Goal: Information Seeking & Learning: Learn about a topic

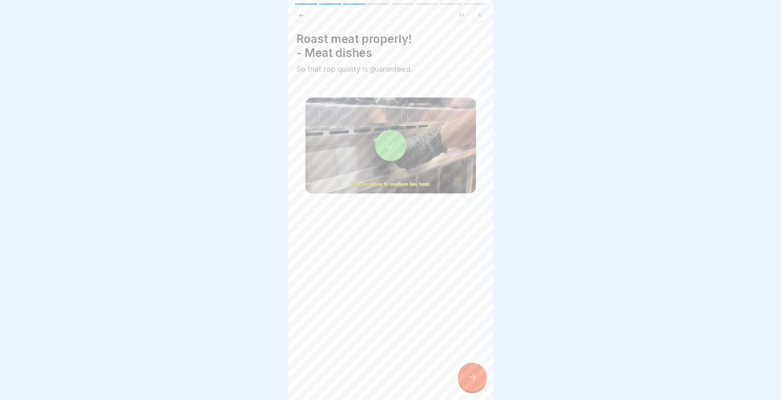
click at [473, 376] on div at bounding box center [472, 377] width 29 height 29
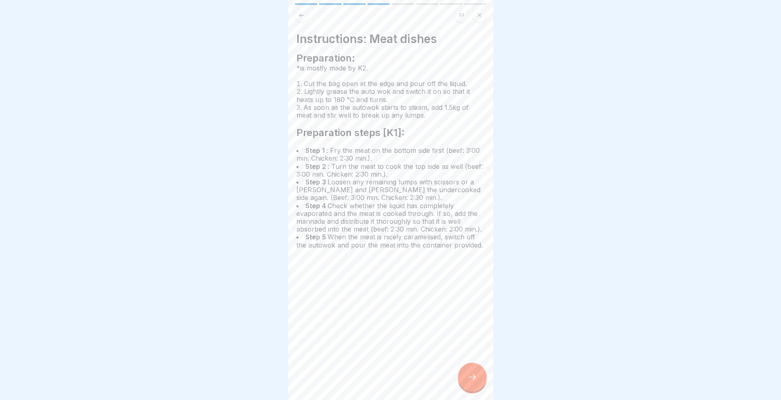
click at [457, 378] on div "Instructions: Meat dishes Preparation: *is mostly made by K2. Cut the bag open …" at bounding box center [390, 200] width 205 height 400
drag, startPoint x: 467, startPoint y: 378, endPoint x: 473, endPoint y: 376, distance: 6.6
click at [467, 378] on div at bounding box center [472, 377] width 29 height 29
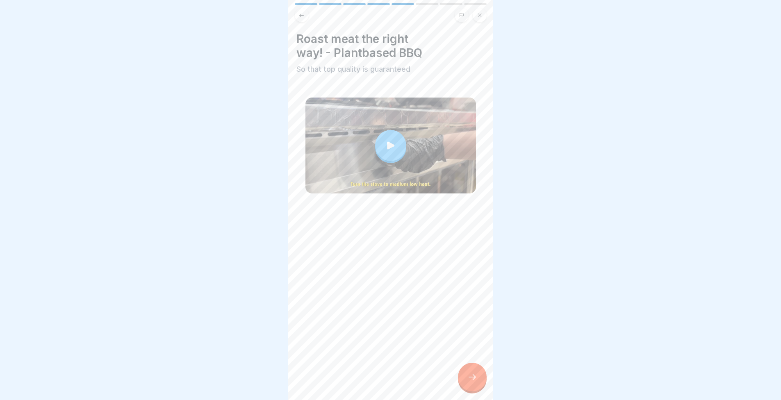
click at [385, 149] on icon at bounding box center [390, 145] width 11 height 11
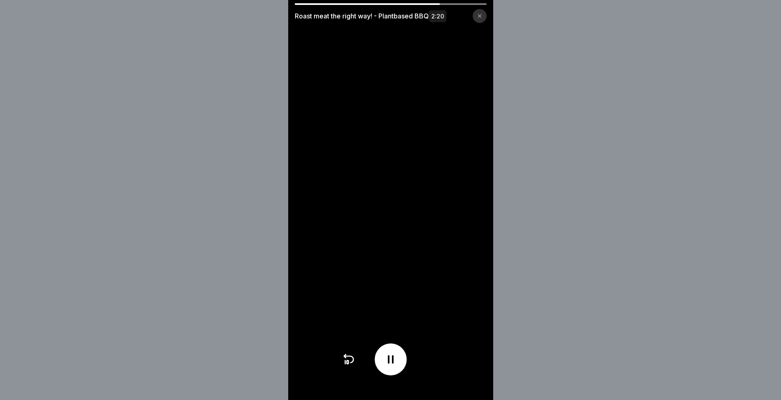
click at [408, 248] on video at bounding box center [390, 200] width 205 height 400
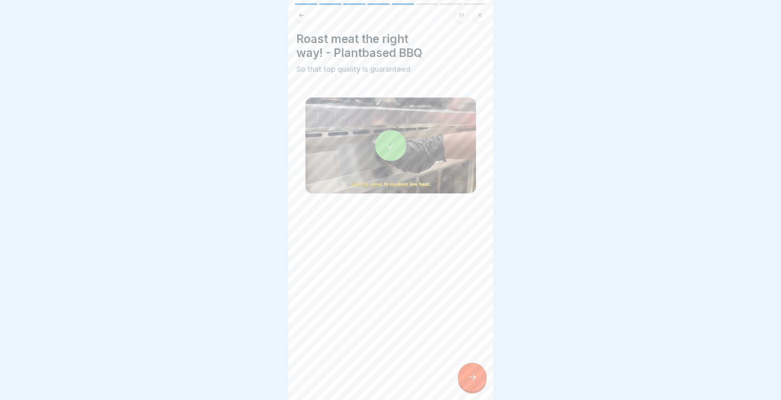
click at [471, 380] on icon at bounding box center [472, 377] width 10 height 10
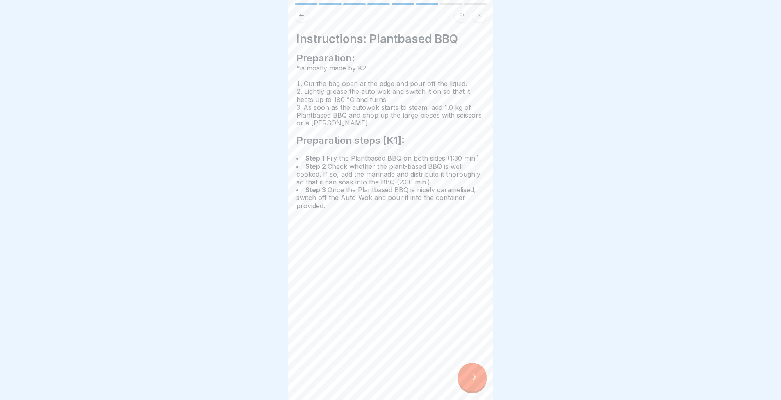
click at [473, 375] on div at bounding box center [472, 377] width 29 height 29
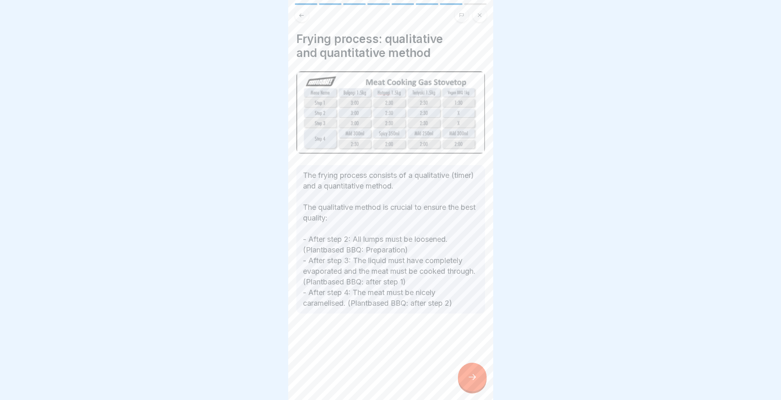
click at [471, 373] on div at bounding box center [472, 377] width 29 height 29
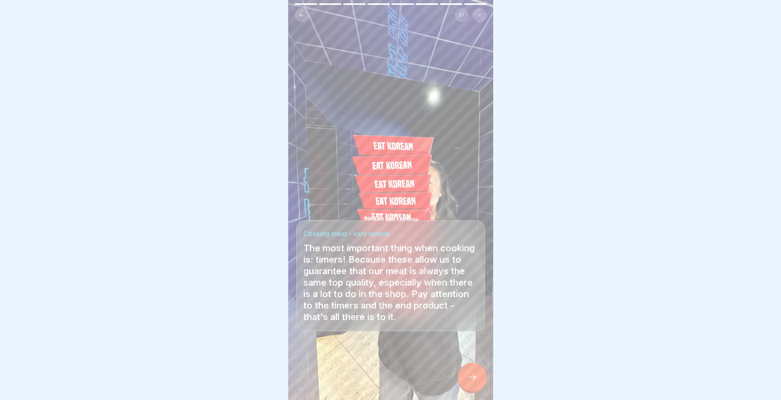
click at [474, 375] on div at bounding box center [472, 377] width 29 height 29
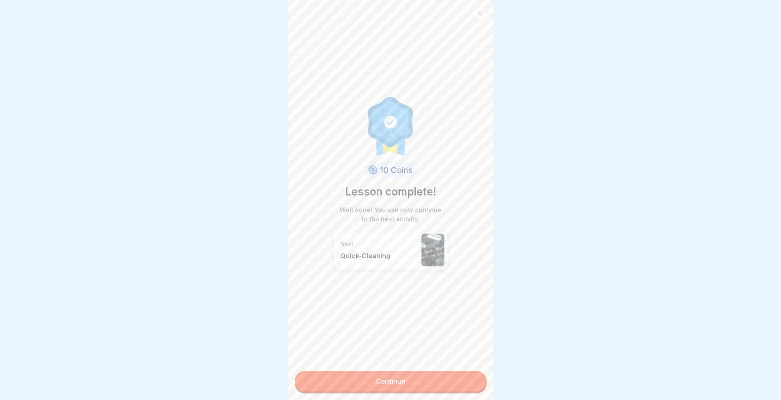
click at [462, 369] on div "10 Coins Lesson complete! Well done! You can now continue to the next activity.…" at bounding box center [390, 200] width 205 height 400
click at [455, 380] on link "Continue" at bounding box center [391, 381] width 192 height 20
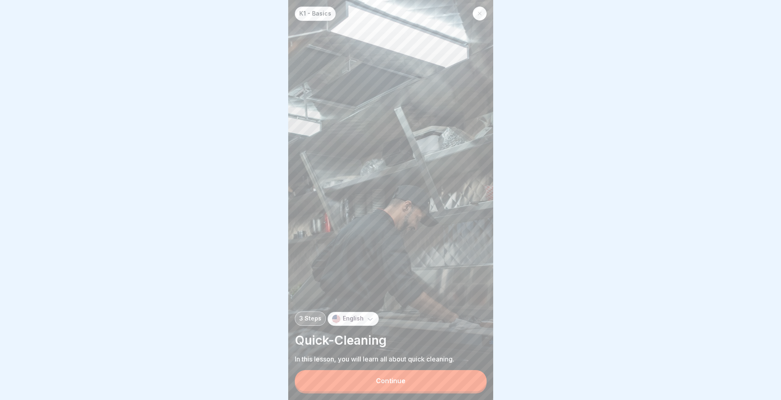
click at [437, 392] on button "Continue" at bounding box center [391, 380] width 192 height 21
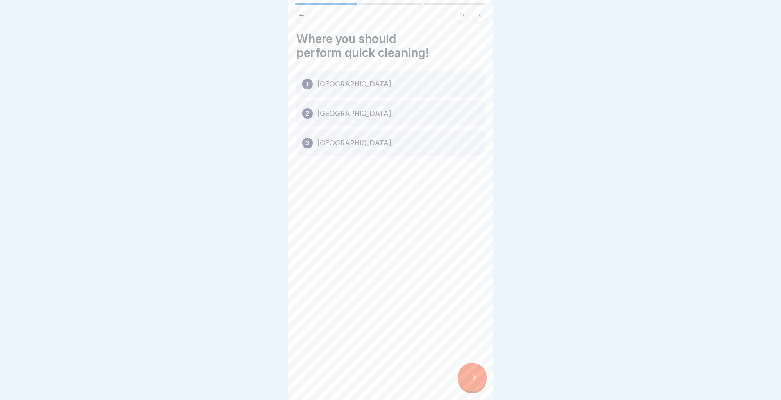
click at [475, 392] on div at bounding box center [472, 377] width 29 height 29
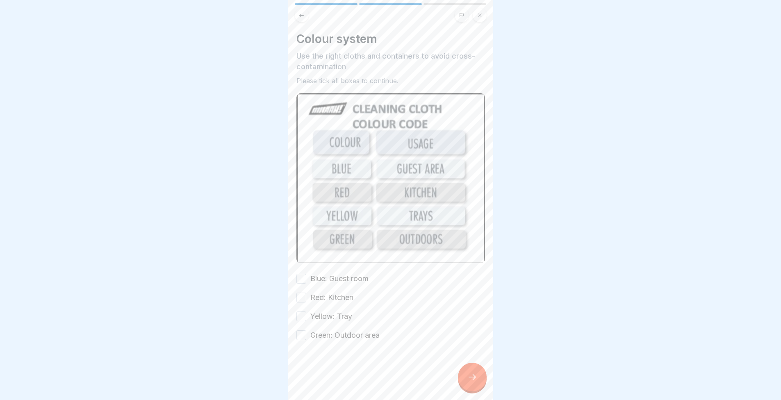
click at [468, 390] on div at bounding box center [472, 377] width 29 height 29
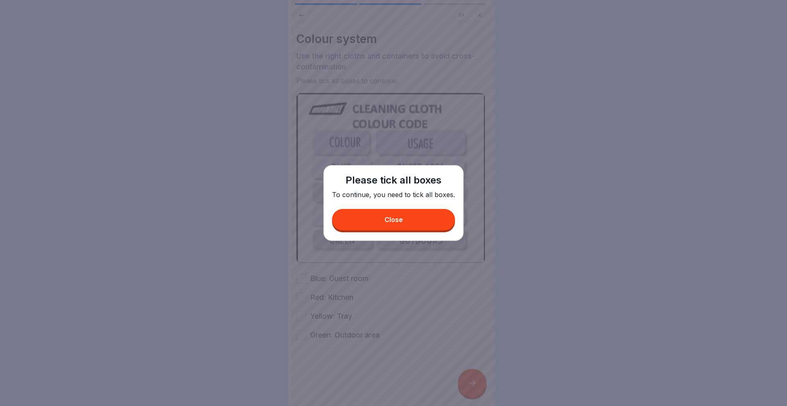
click at [383, 214] on button "Close" at bounding box center [393, 219] width 123 height 21
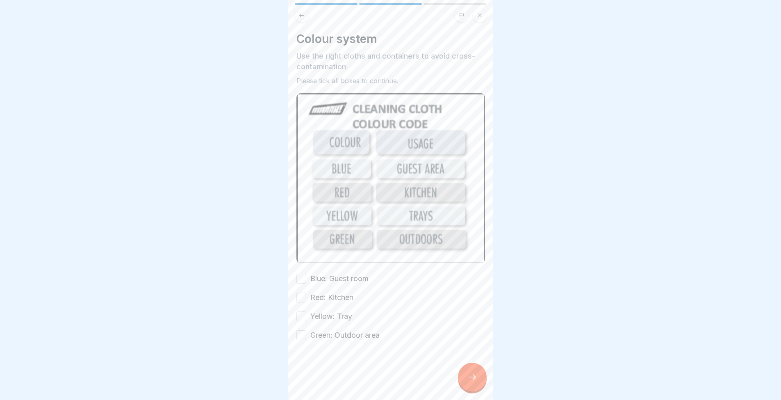
drag, startPoint x: 335, startPoint y: 269, endPoint x: 333, endPoint y: 284, distance: 15.3
click at [335, 273] on label "Blue: Guest room" at bounding box center [339, 278] width 58 height 11
click at [306, 274] on button "Blue: Guest room" at bounding box center [301, 279] width 10 height 10
click at [324, 296] on label "Red: Kitchen" at bounding box center [331, 297] width 43 height 11
click at [306, 296] on button "Red: Kitchen" at bounding box center [301, 298] width 10 height 10
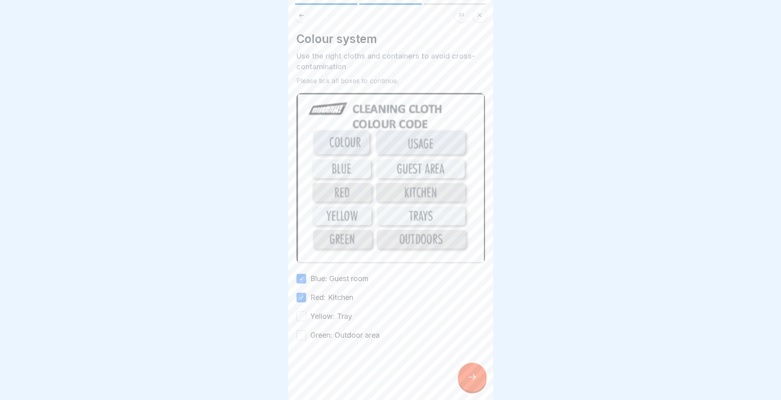
click at [328, 311] on label "Yellow: Tray" at bounding box center [331, 316] width 42 height 11
click at [306, 312] on button "Yellow: Tray" at bounding box center [301, 317] width 10 height 10
click at [330, 330] on label "Green: Outdoor area" at bounding box center [344, 335] width 69 height 11
click at [306, 330] on button "Green: Outdoor area" at bounding box center [301, 335] width 10 height 10
click at [480, 379] on div at bounding box center [472, 377] width 29 height 29
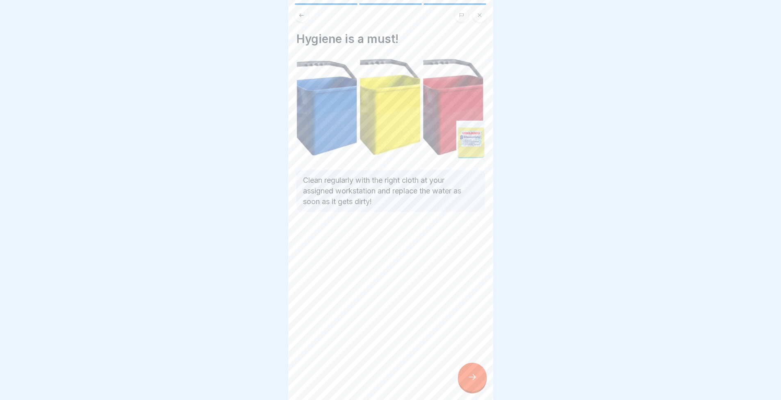
click at [473, 378] on div at bounding box center [472, 377] width 29 height 29
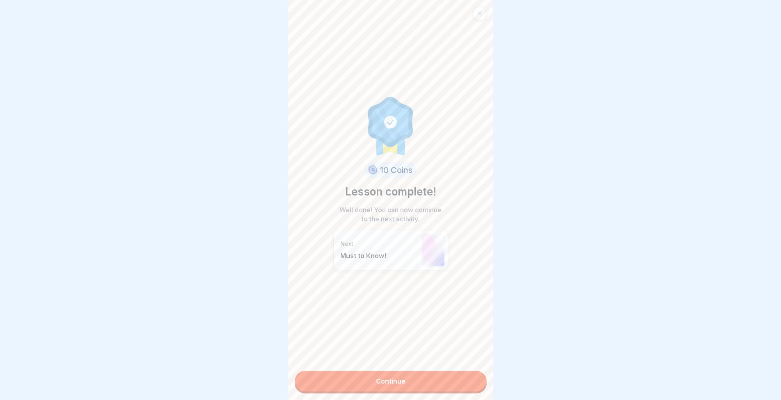
click at [473, 378] on link "Continue" at bounding box center [391, 381] width 192 height 20
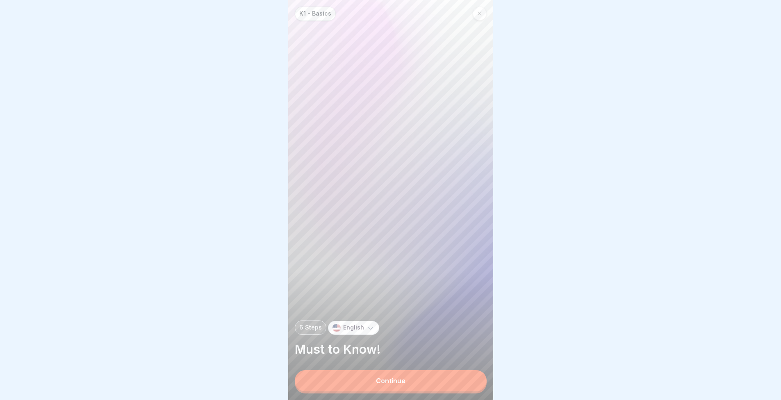
click at [434, 380] on button "Continue" at bounding box center [391, 380] width 192 height 21
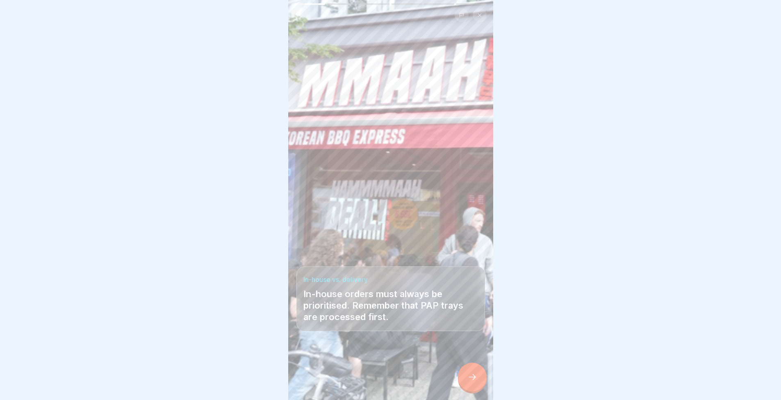
click at [480, 384] on div at bounding box center [472, 377] width 29 height 29
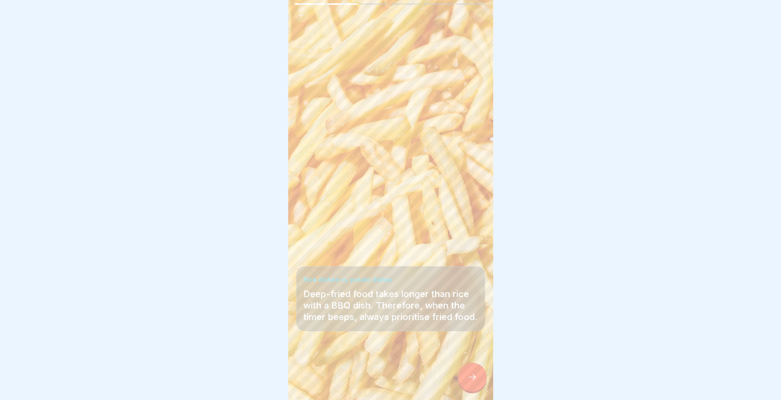
click at [457, 381] on div at bounding box center [390, 375] width 189 height 49
click at [465, 383] on div at bounding box center [472, 377] width 29 height 29
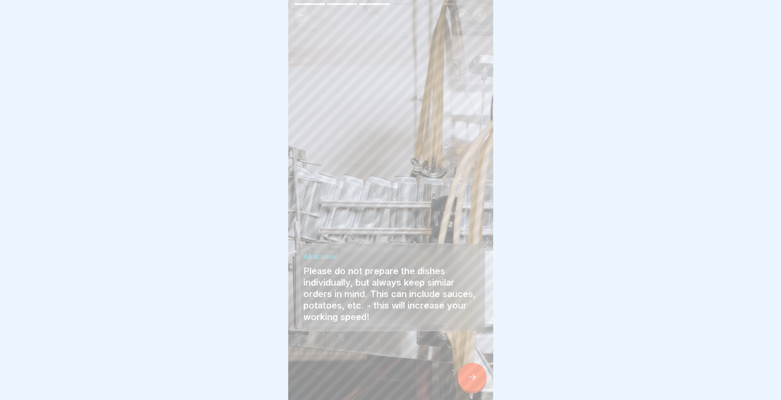
click at [465, 383] on div at bounding box center [472, 377] width 29 height 29
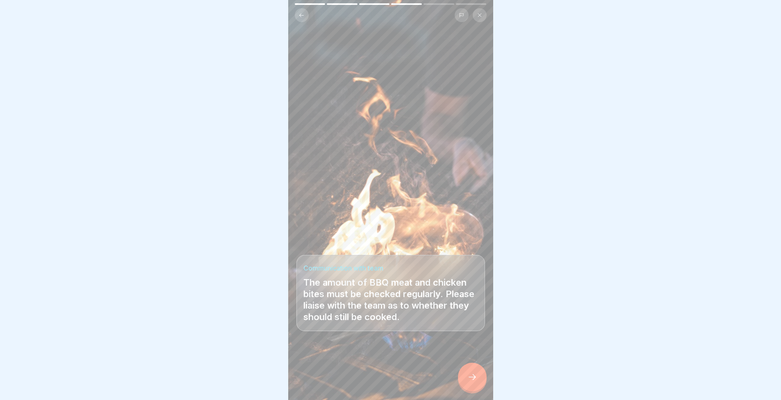
click at [465, 383] on div at bounding box center [472, 377] width 29 height 29
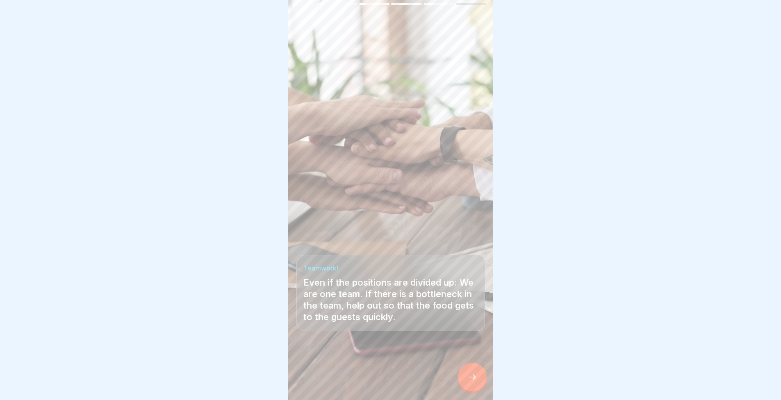
click at [465, 383] on div at bounding box center [472, 377] width 29 height 29
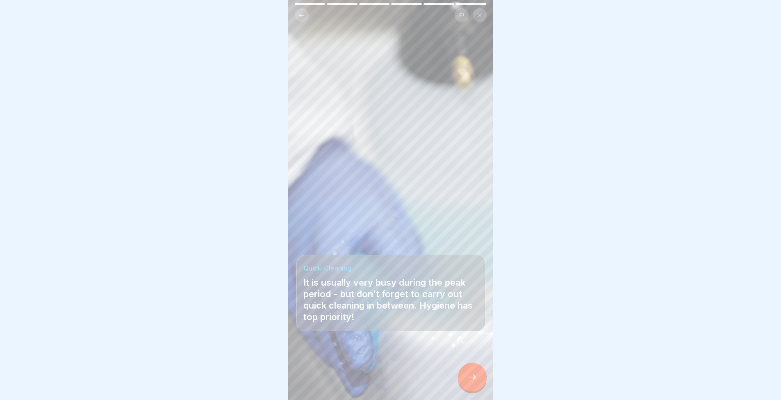
click at [465, 383] on div at bounding box center [472, 377] width 29 height 29
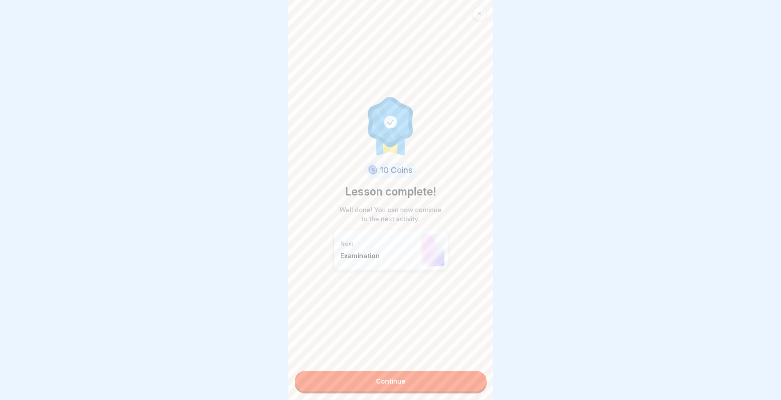
click at [465, 383] on link "Continue" at bounding box center [391, 381] width 192 height 20
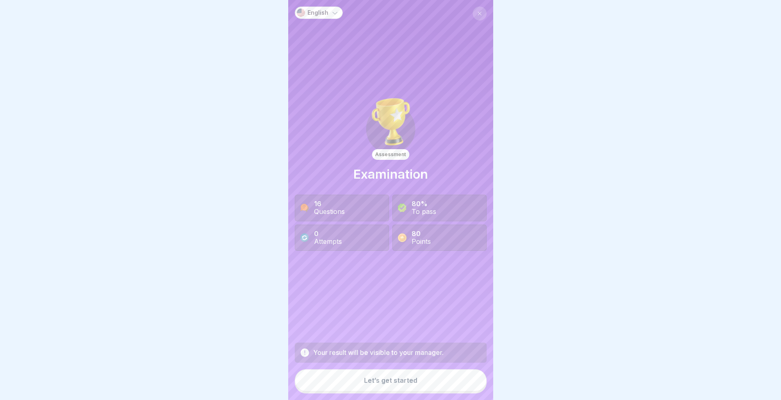
click at [457, 383] on button "Let’s get started" at bounding box center [391, 380] width 192 height 22
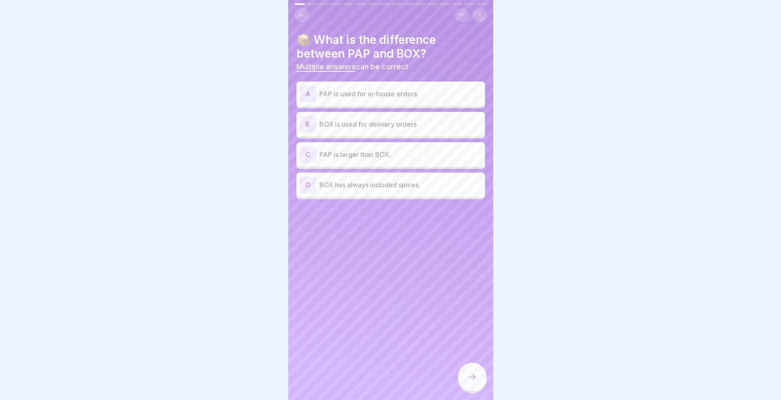
click at [350, 94] on p "PAP is used for in-house orders." at bounding box center [400, 94] width 162 height 10
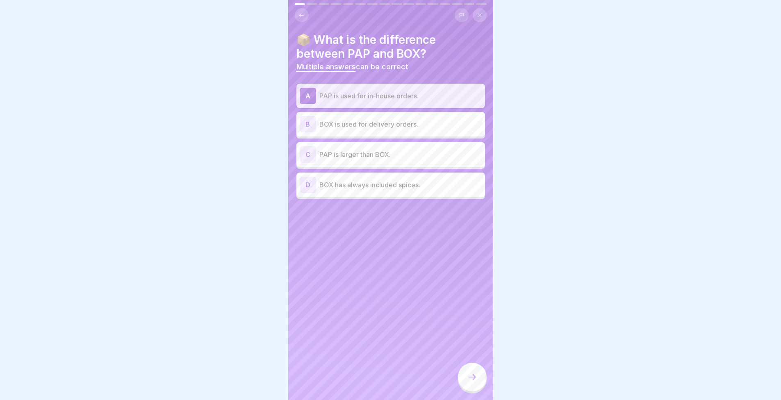
click at [378, 129] on div "B BOX is used for delivery orders." at bounding box center [391, 124] width 182 height 16
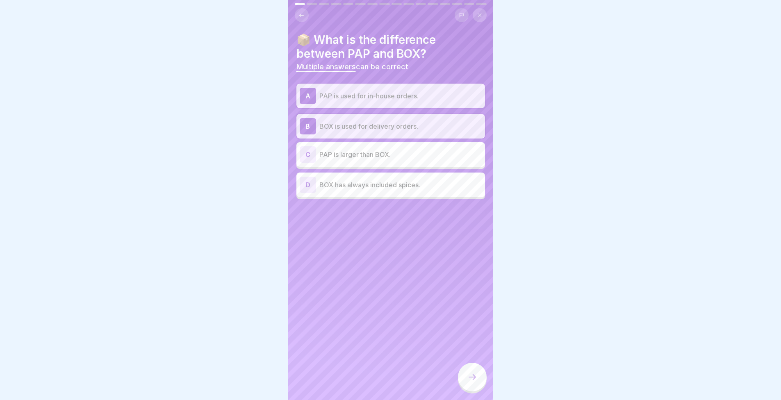
click at [464, 381] on div at bounding box center [472, 377] width 29 height 29
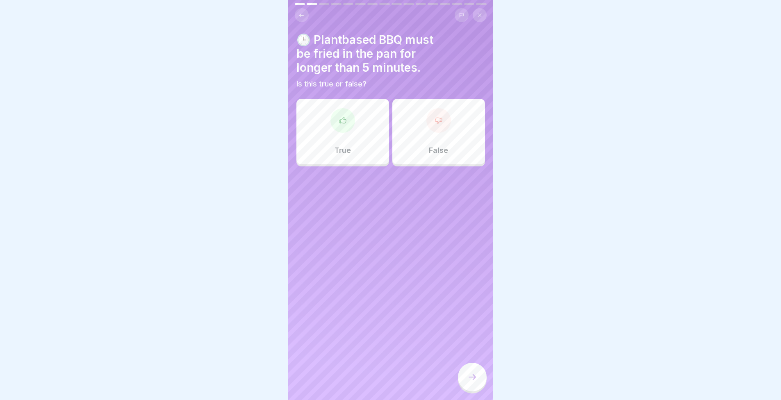
click at [450, 149] on div "False" at bounding box center [438, 132] width 93 height 66
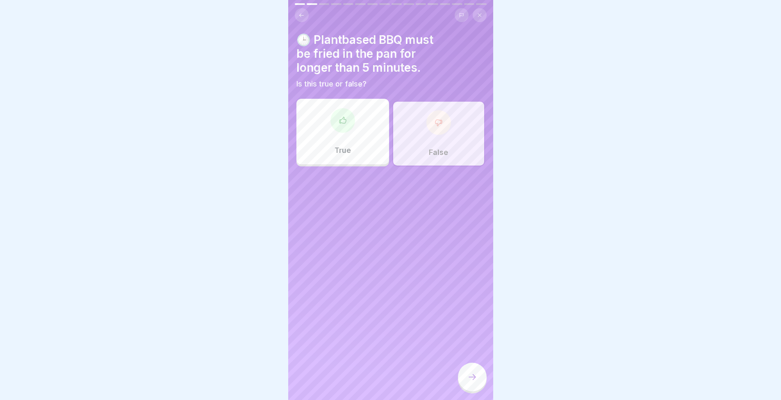
click at [472, 382] on icon at bounding box center [472, 377] width 10 height 10
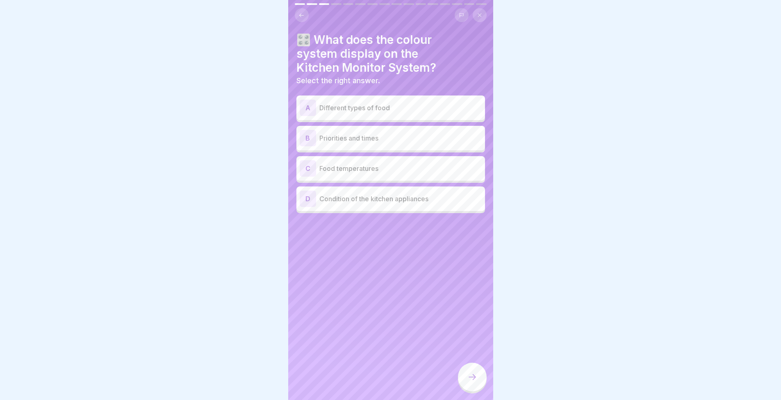
click at [380, 142] on p "Priorities and times" at bounding box center [400, 138] width 162 height 10
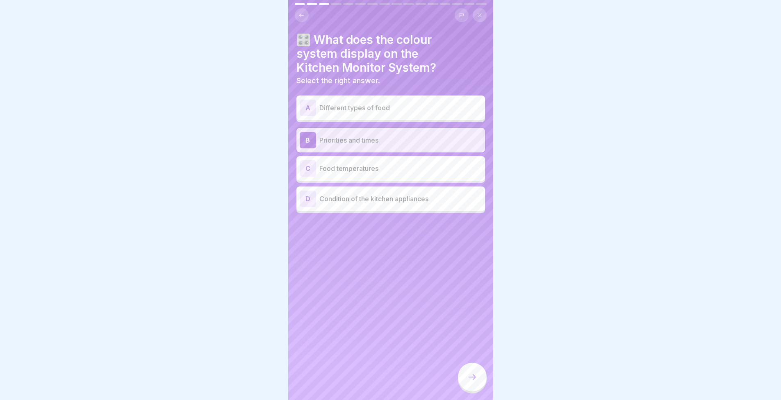
click at [465, 380] on div at bounding box center [472, 377] width 29 height 29
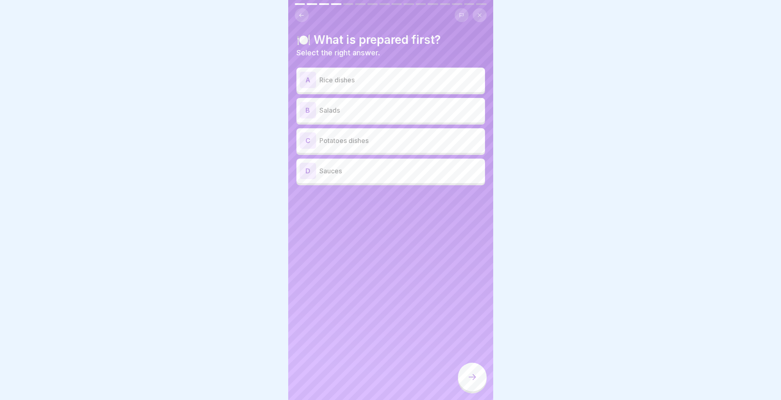
click at [334, 73] on div "A Rice dishes" at bounding box center [391, 80] width 182 height 16
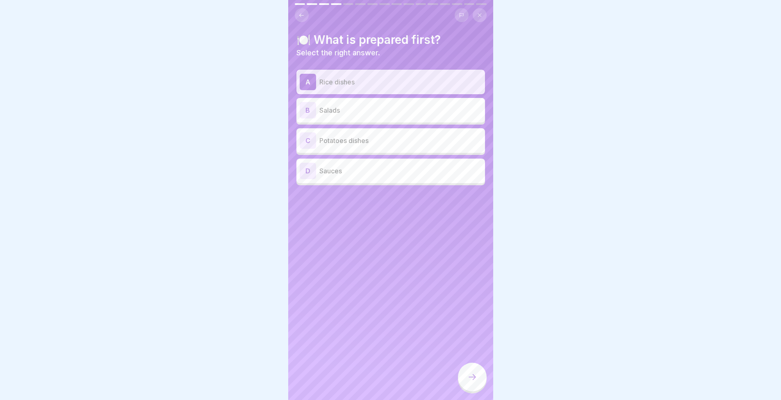
click at [337, 109] on p "Salads" at bounding box center [400, 110] width 162 height 10
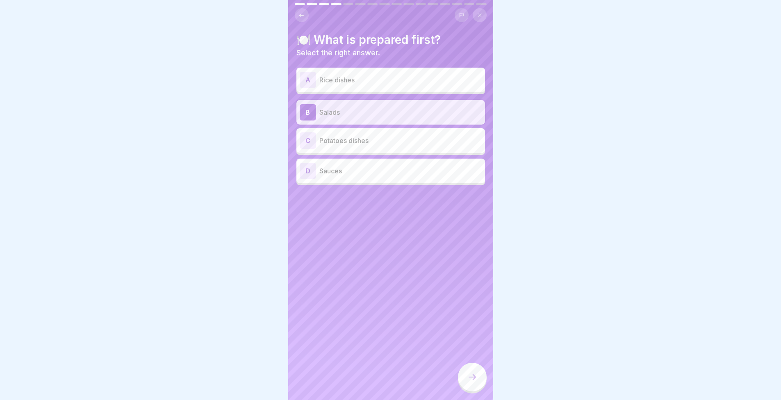
click at [336, 142] on p "Potatoes dishes" at bounding box center [400, 141] width 162 height 10
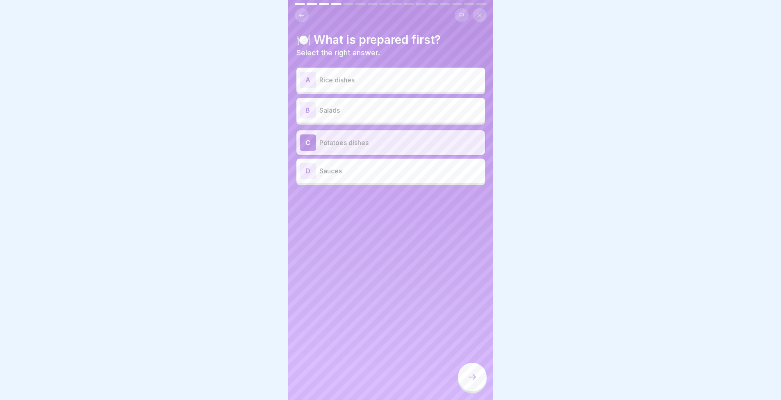
click at [338, 171] on p "Sauces" at bounding box center [400, 171] width 162 height 10
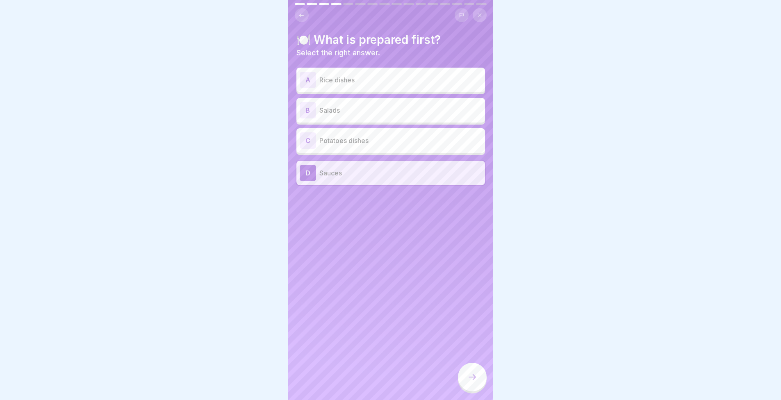
click at [332, 140] on p "Potatoes dishes" at bounding box center [400, 141] width 162 height 10
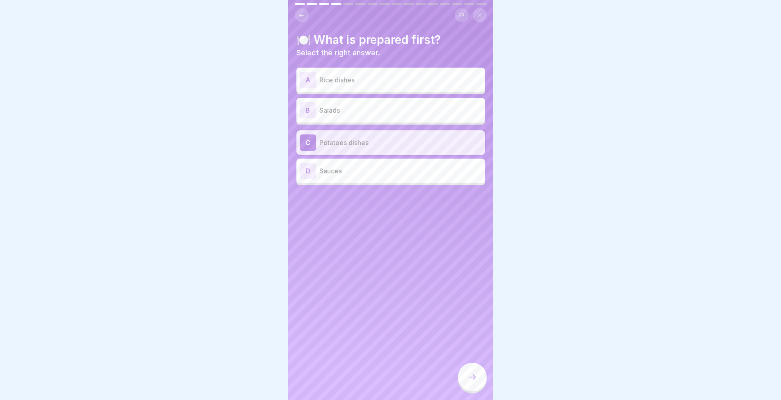
click at [339, 100] on div "B Salads" at bounding box center [390, 110] width 189 height 25
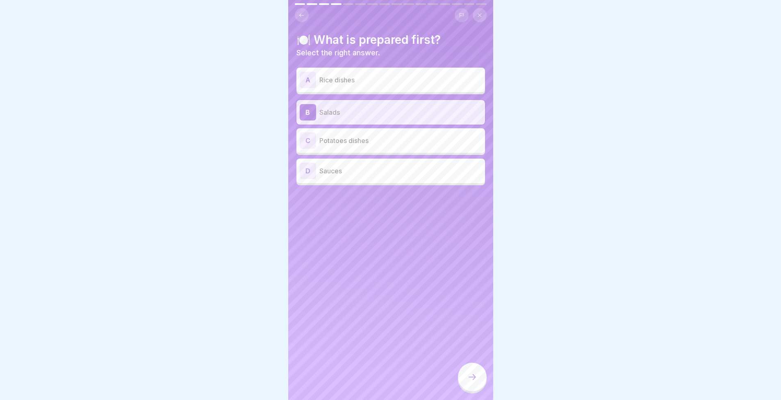
click at [344, 75] on p "Rice dishes" at bounding box center [400, 80] width 162 height 10
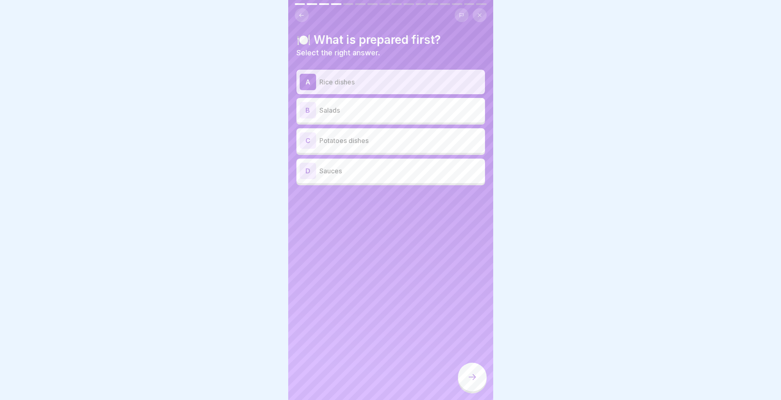
click at [466, 379] on div at bounding box center [472, 377] width 29 height 29
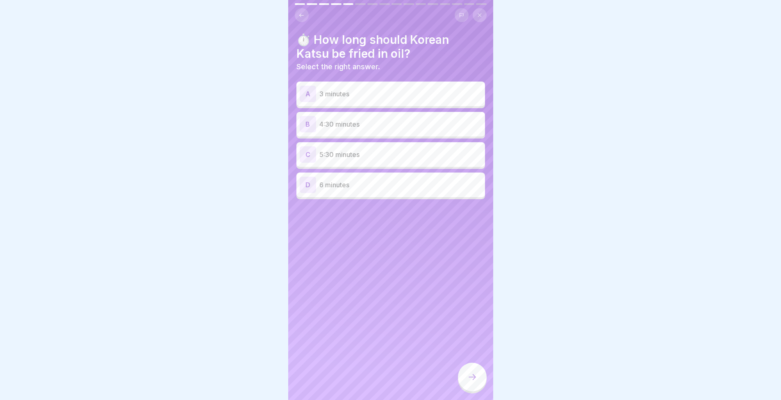
click at [345, 168] on div "A 3 minutes B 4:30 minutes C 5:30 minutes D 6 minutes" at bounding box center [390, 142] width 189 height 116
click at [347, 159] on p "5:30 minutes" at bounding box center [400, 155] width 162 height 10
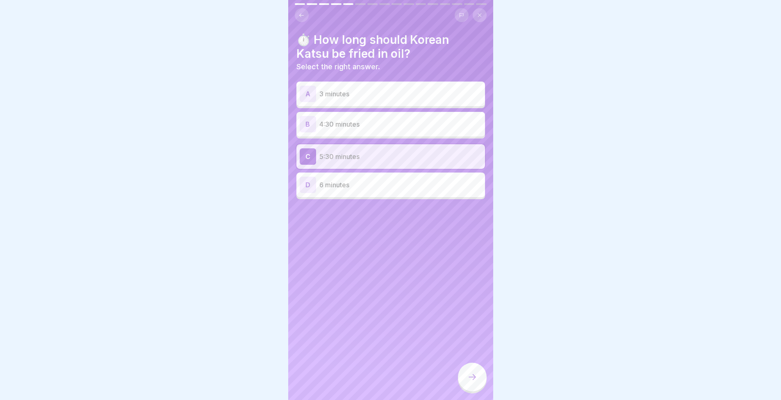
click at [457, 383] on div "⏱️ How long should Korean Katsu be fried in oil? Select the right answer. A 3 m…" at bounding box center [390, 200] width 205 height 400
click at [466, 385] on div at bounding box center [472, 377] width 29 height 29
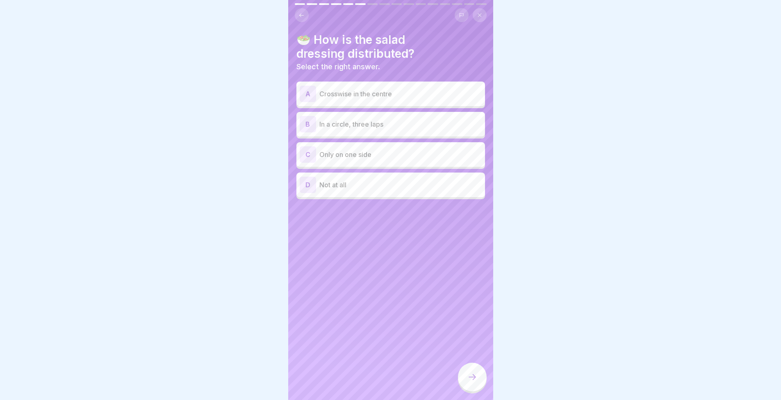
click at [358, 129] on div "B In a circle, three laps" at bounding box center [391, 124] width 182 height 16
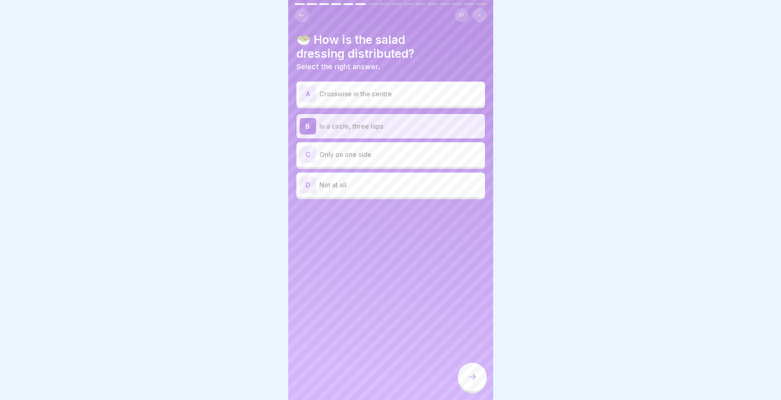
click at [471, 382] on icon at bounding box center [472, 377] width 10 height 10
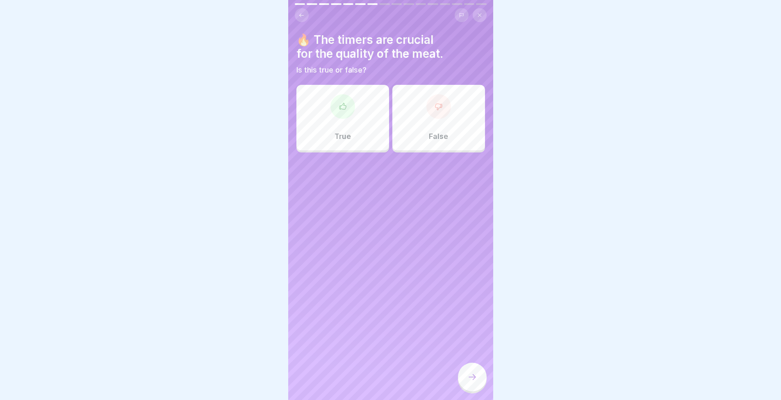
click at [330, 121] on div "True" at bounding box center [342, 118] width 93 height 66
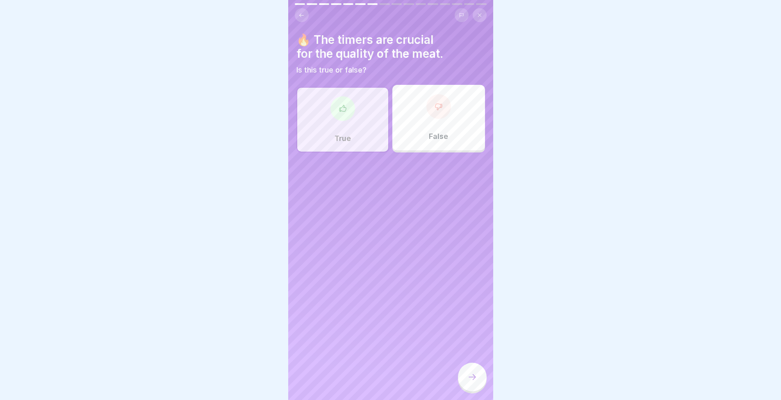
click at [472, 382] on icon at bounding box center [472, 377] width 10 height 10
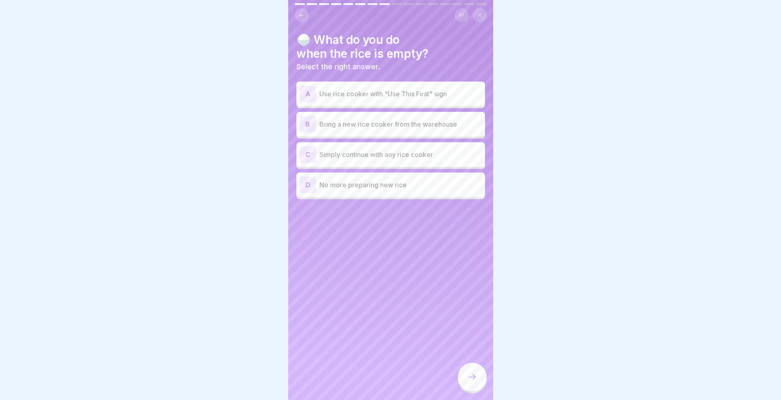
click at [383, 120] on p "Bring a new rice cooker from the warehouse" at bounding box center [400, 124] width 162 height 10
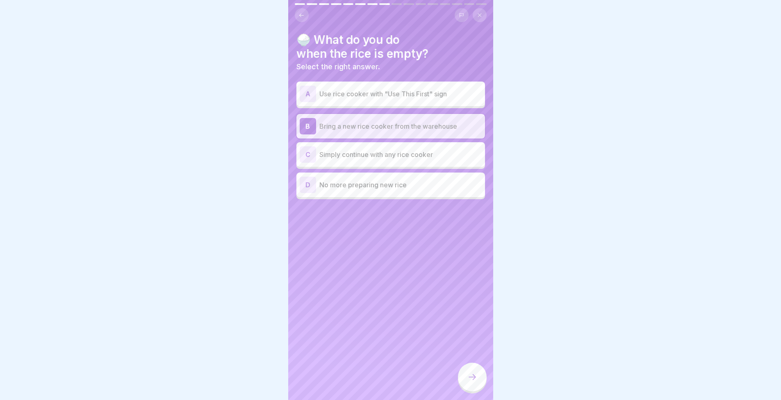
click at [328, 99] on div "A Use rice cooker with "Use This First" sign" at bounding box center [391, 94] width 182 height 16
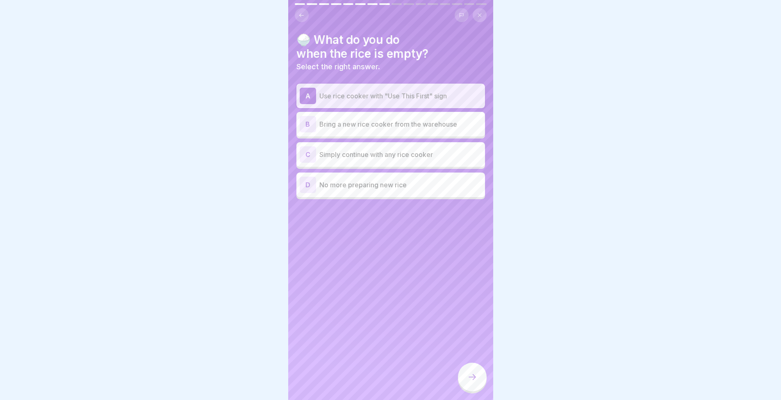
click at [479, 392] on div at bounding box center [472, 377] width 29 height 29
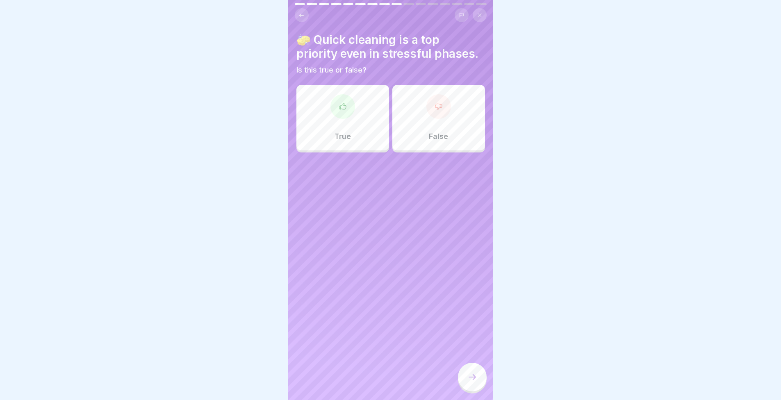
click at [312, 97] on div "True" at bounding box center [342, 118] width 93 height 66
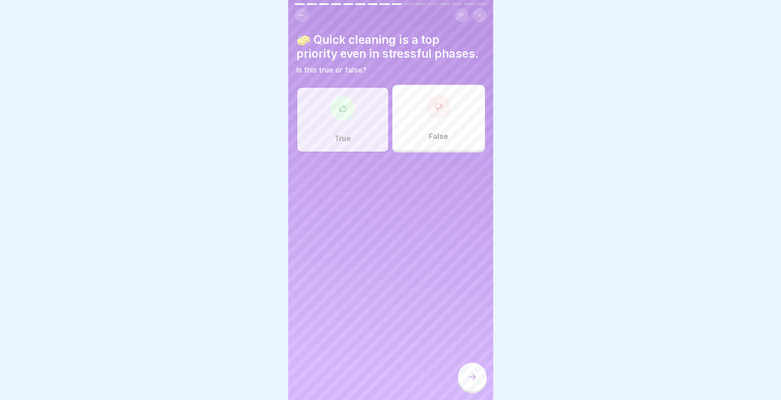
click at [470, 375] on div at bounding box center [472, 377] width 29 height 29
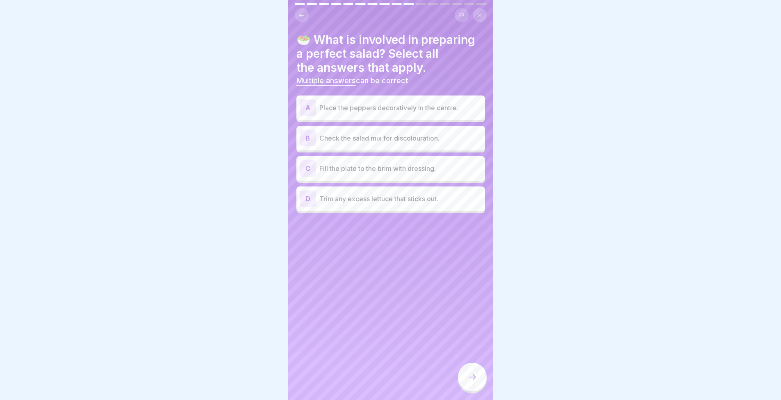
click at [329, 211] on div "D Trim any excess lettuce that sticks out." at bounding box center [390, 199] width 189 height 25
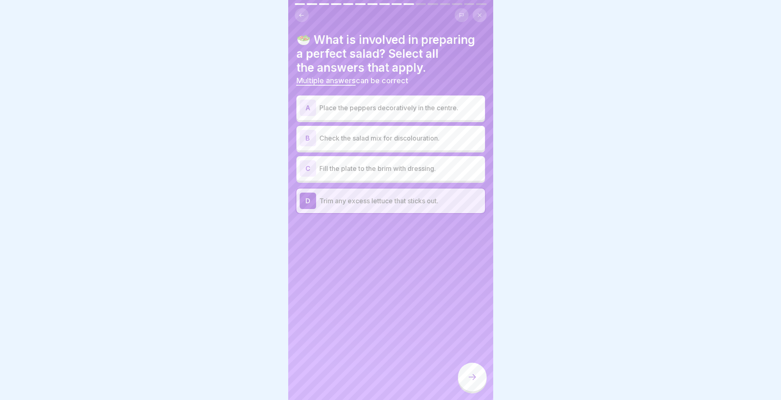
click at [387, 185] on div "A Place the peppers decoratively in the centre. B Check the salad mix for disco…" at bounding box center [390, 156] width 189 height 116
click at [333, 145] on div "B Check the salad mix for discolouration." at bounding box center [391, 138] width 182 height 16
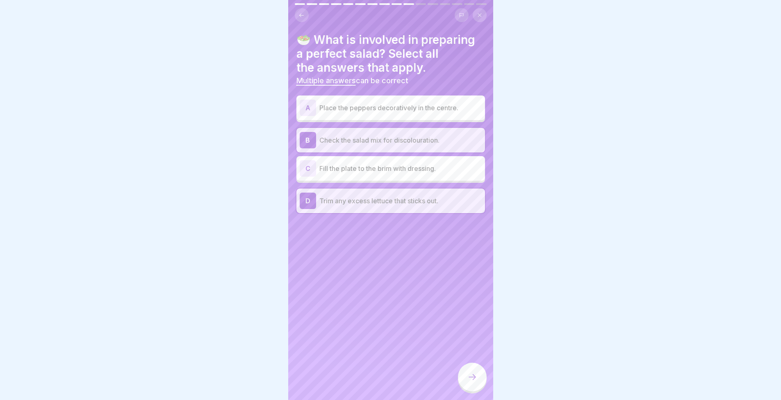
click at [337, 112] on p "Place the peppers decoratively in the centre." at bounding box center [400, 108] width 162 height 10
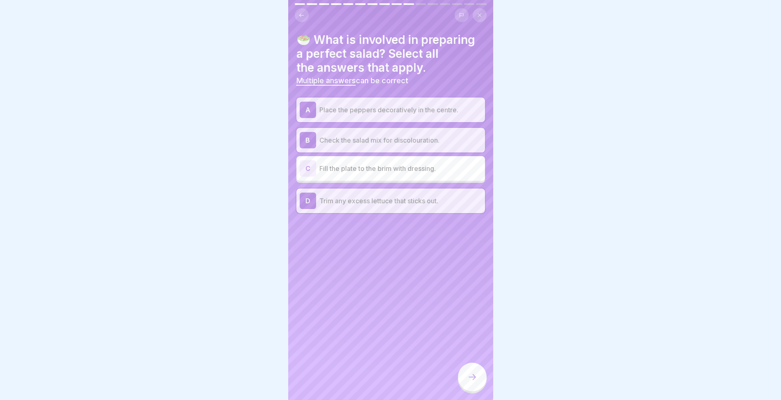
click at [465, 378] on div at bounding box center [472, 377] width 29 height 29
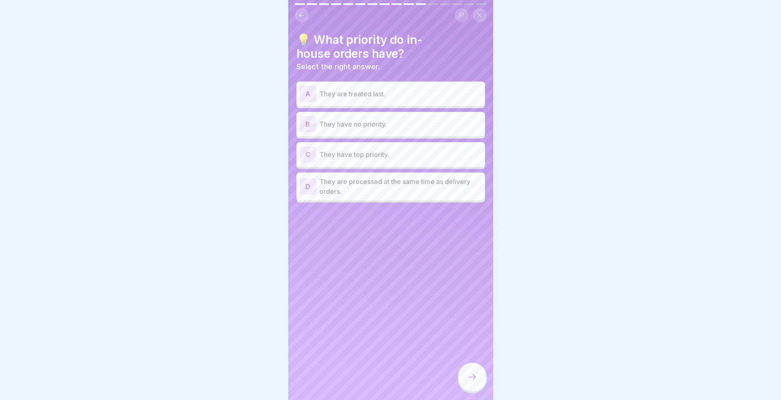
click at [350, 162] on div "C They have top priority." at bounding box center [391, 154] width 182 height 16
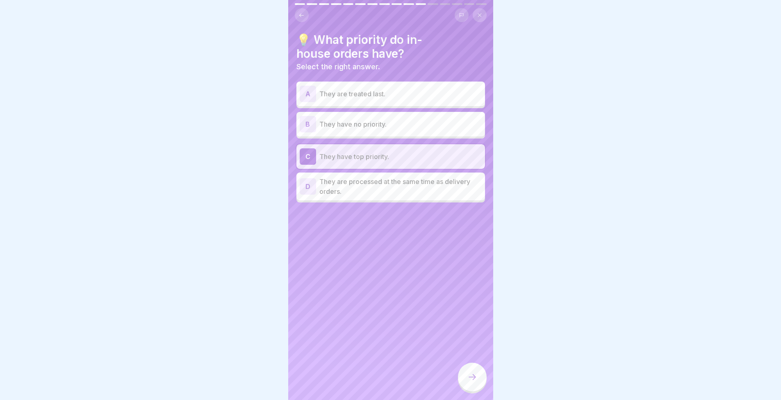
click at [473, 380] on icon at bounding box center [472, 377] width 10 height 10
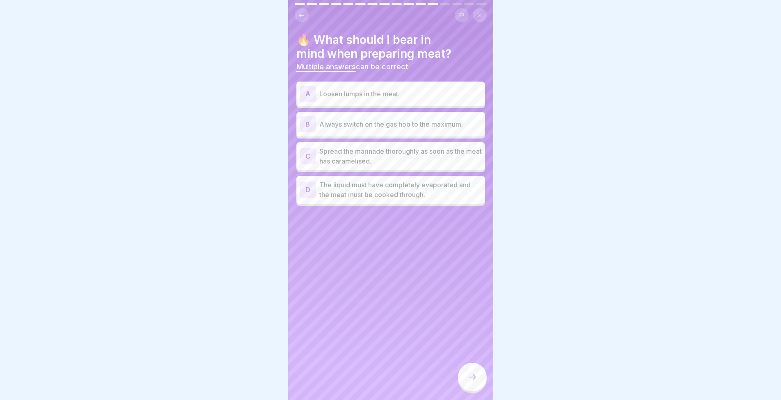
click at [354, 152] on p "Spread the marinade thoroughly as soon as the meat has caramelised." at bounding box center [400, 156] width 162 height 20
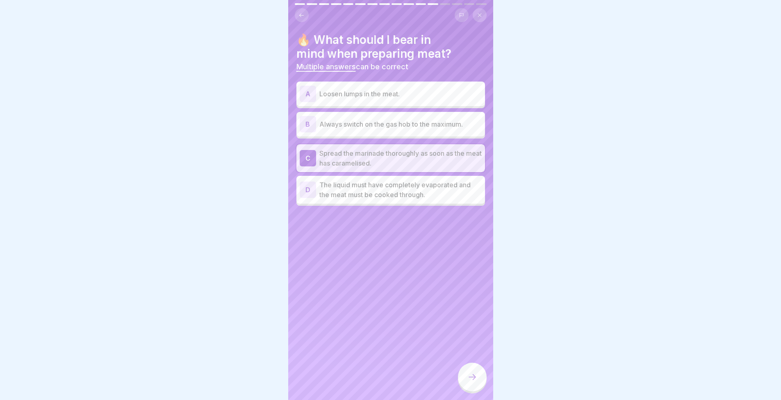
click at [329, 97] on p "Loosen lumps in the meat." at bounding box center [400, 94] width 162 height 10
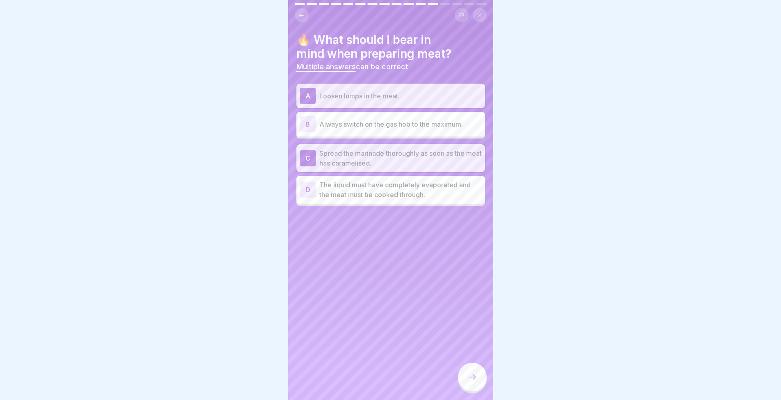
click at [318, 191] on div "D The liquid must have completely evaporated and the meat must be cooked throug…" at bounding box center [391, 190] width 182 height 20
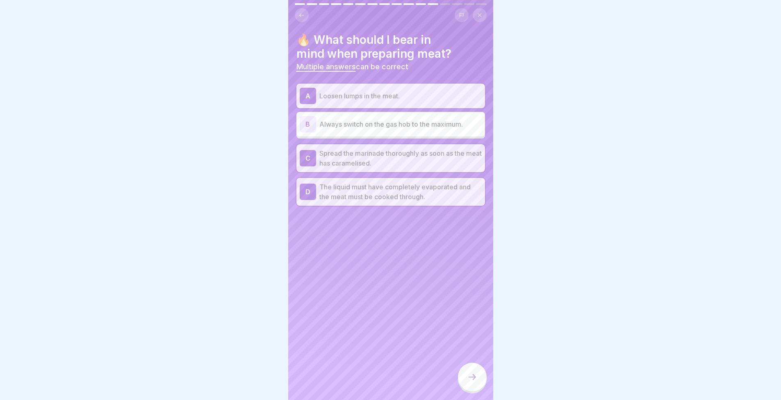
click at [469, 382] on icon at bounding box center [472, 377] width 10 height 10
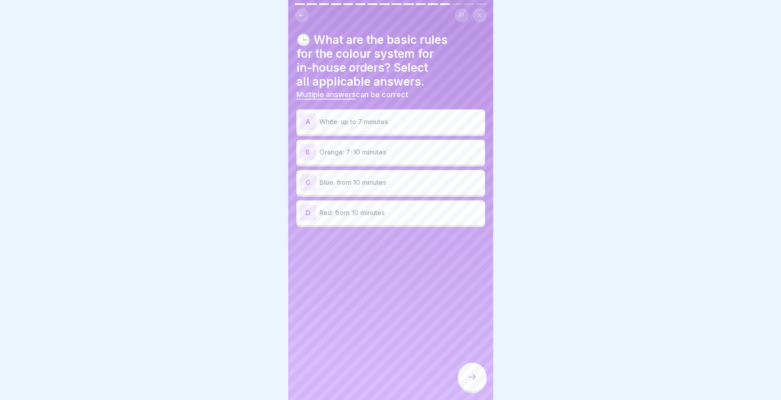
click at [360, 235] on div "🕒 What are the basic rules for the colour system for in-house orders? Select al…" at bounding box center [390, 200] width 205 height 400
click at [344, 218] on div "D Red: from 10 minutes" at bounding box center [391, 213] width 182 height 16
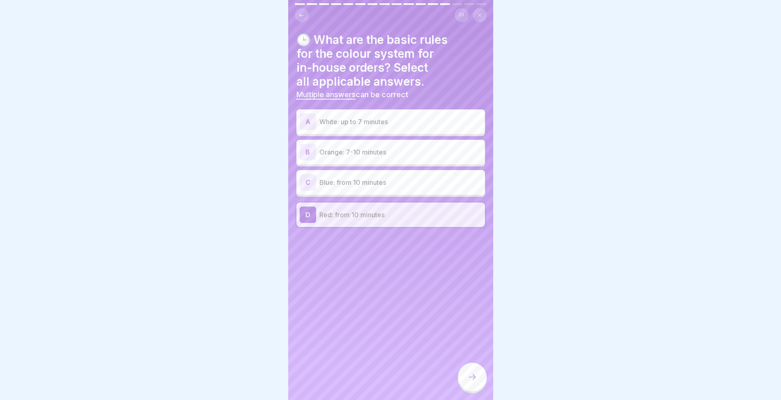
click at [350, 251] on div "🕒 What are the basic rules for the colour system for in-house orders? Select al…" at bounding box center [390, 200] width 205 height 400
click at [385, 219] on p "Red: from 10 minutes" at bounding box center [400, 215] width 162 height 10
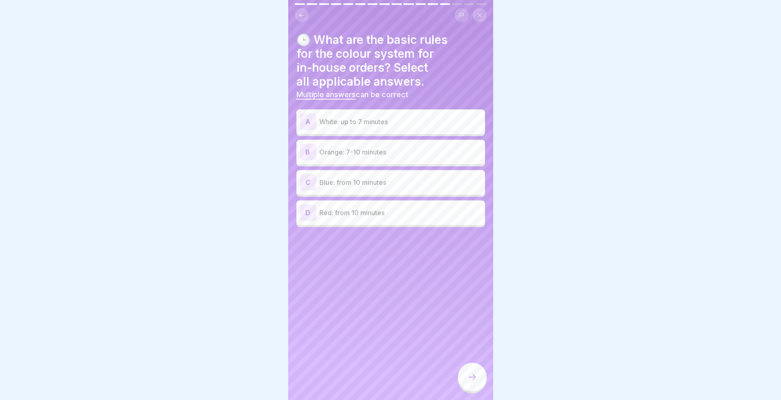
click at [344, 219] on div "D Red: from 10 minutes" at bounding box center [391, 213] width 182 height 16
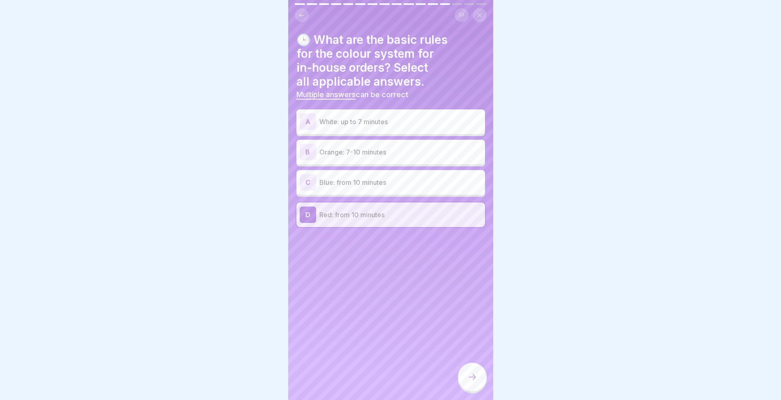
click at [466, 382] on div at bounding box center [472, 377] width 29 height 29
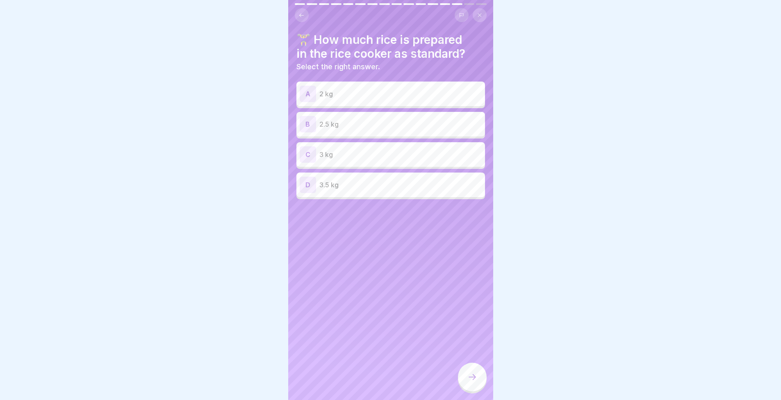
click at [349, 121] on p "2.5 kg" at bounding box center [400, 124] width 162 height 10
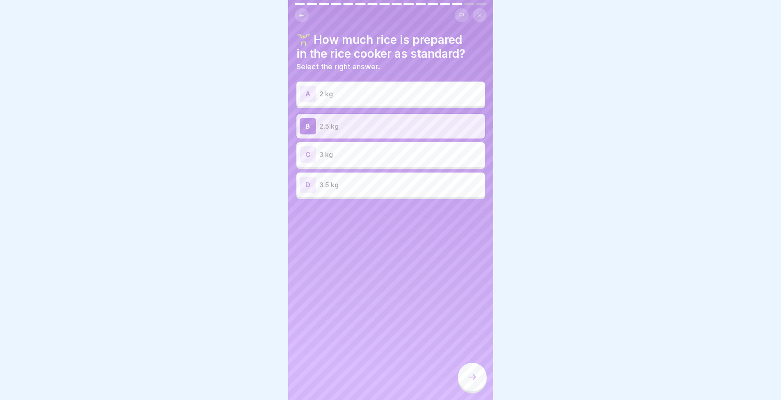
click at [466, 383] on div at bounding box center [472, 377] width 29 height 29
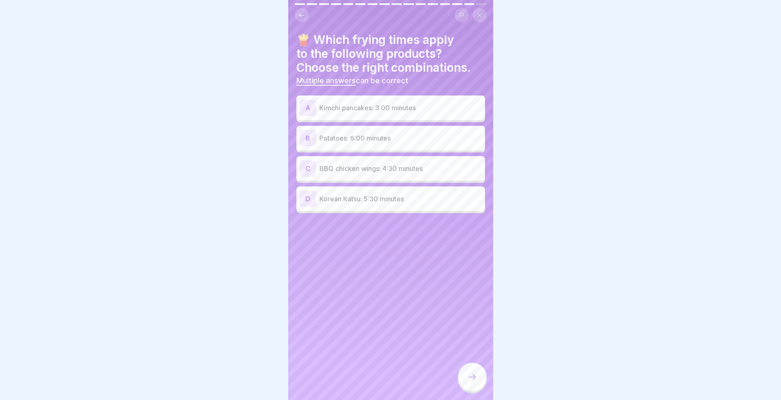
click at [366, 111] on p "Kimchi pancakes: 3:00 minutes" at bounding box center [400, 108] width 162 height 10
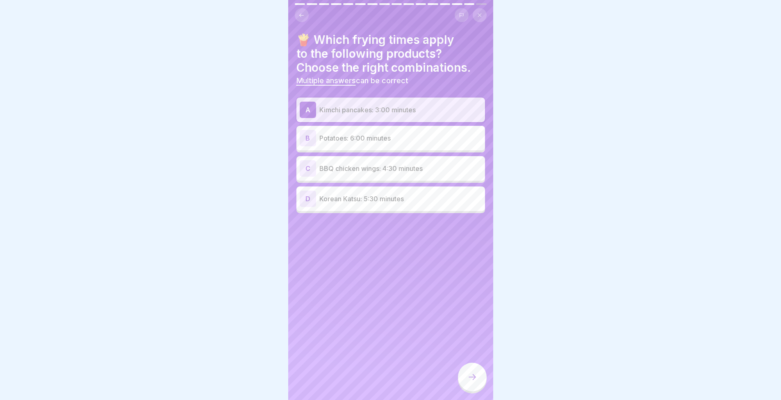
click at [353, 164] on p "BBQ chicken wings: 4:30 minutes" at bounding box center [400, 169] width 162 height 10
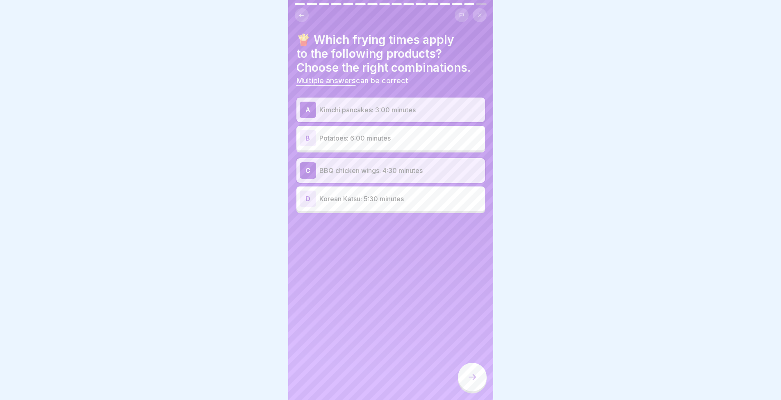
click at [354, 199] on p "Korean Katsu: 5:30 minutes" at bounding box center [400, 199] width 162 height 10
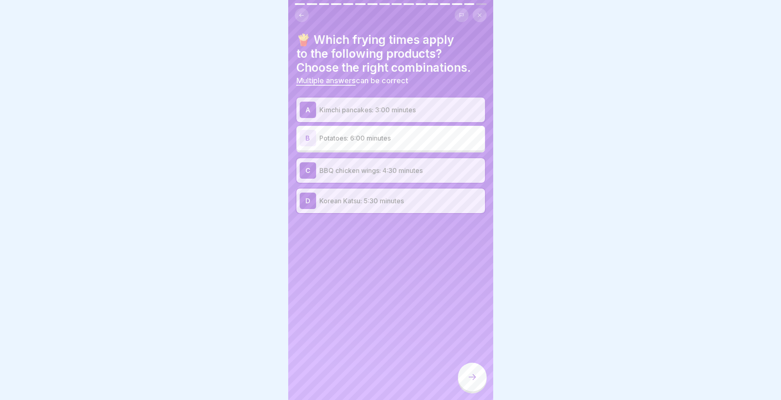
click at [473, 389] on div at bounding box center [472, 377] width 29 height 29
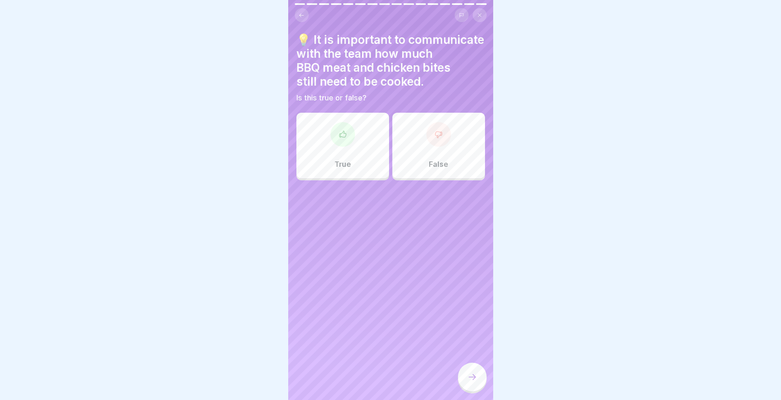
click at [312, 148] on div "True" at bounding box center [342, 146] width 93 height 66
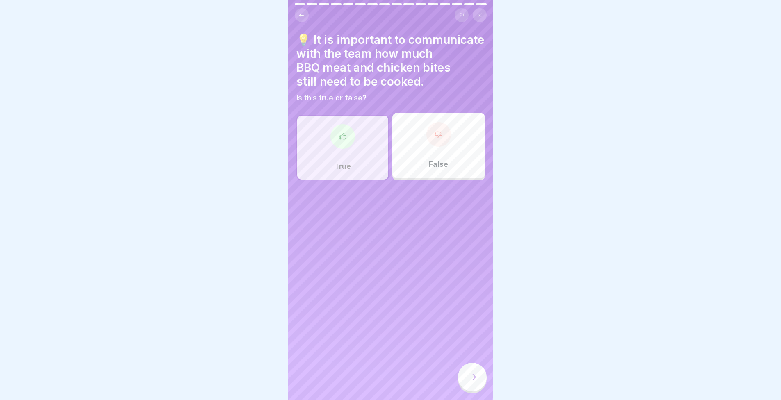
click at [472, 382] on icon at bounding box center [472, 377] width 10 height 10
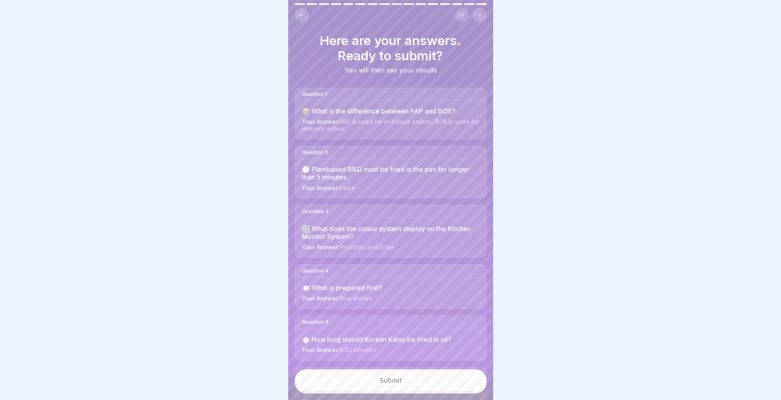
click at [428, 388] on button "Submit" at bounding box center [391, 380] width 192 height 22
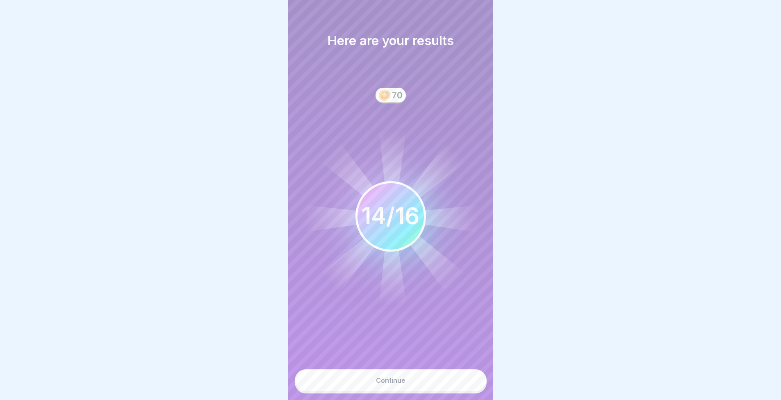
click at [414, 392] on button "Continue" at bounding box center [391, 380] width 192 height 22
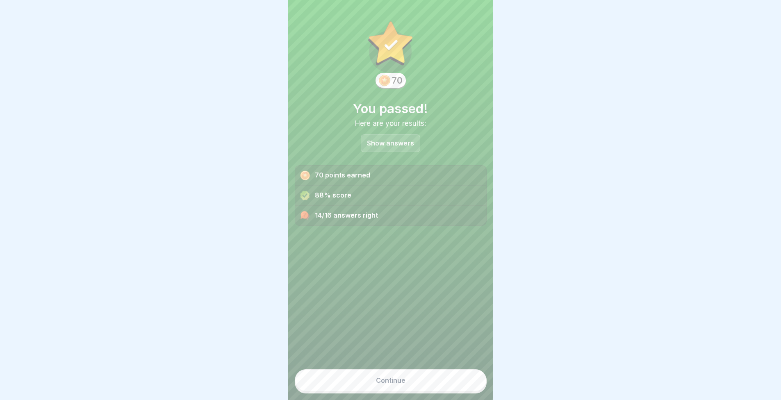
click at [413, 391] on button "Continue" at bounding box center [391, 380] width 192 height 22
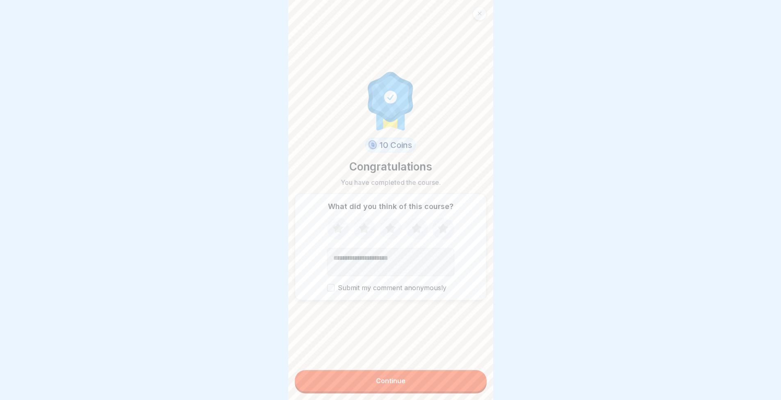
click at [448, 227] on icon at bounding box center [443, 228] width 22 height 21
click at [444, 230] on icon at bounding box center [442, 228] width 11 height 10
click at [420, 382] on button "Continue" at bounding box center [391, 380] width 192 height 21
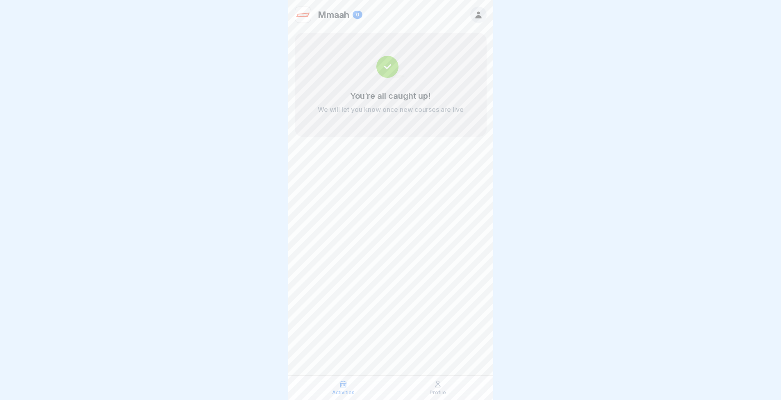
scroll to position [6, 0]
click at [426, 374] on div "Mmaah 0 You’re all caught up! We will let you know once new courses are live" at bounding box center [390, 200] width 205 height 400
click at [436, 382] on icon at bounding box center [438, 384] width 8 height 8
click at [338, 385] on div "Activities" at bounding box center [343, 388] width 91 height 16
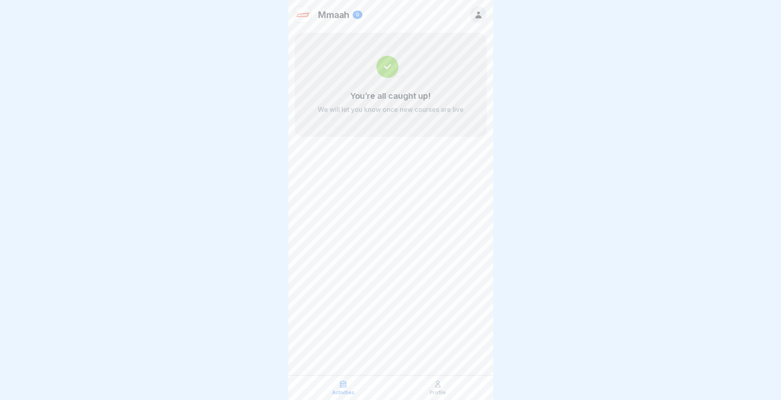
click at [480, 12] on icon at bounding box center [478, 14] width 9 height 9
